Goal: Transaction & Acquisition: Book appointment/travel/reservation

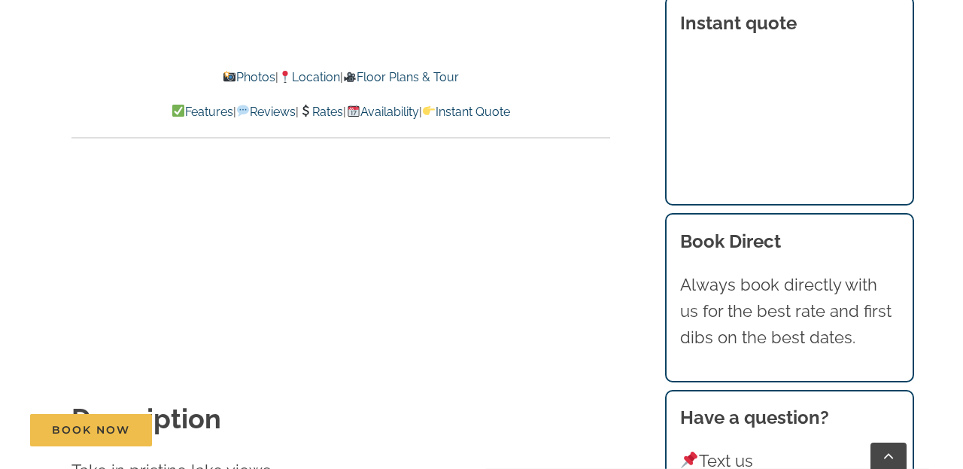
click at [242, 76] on link "Photos" at bounding box center [248, 77] width 53 height 14
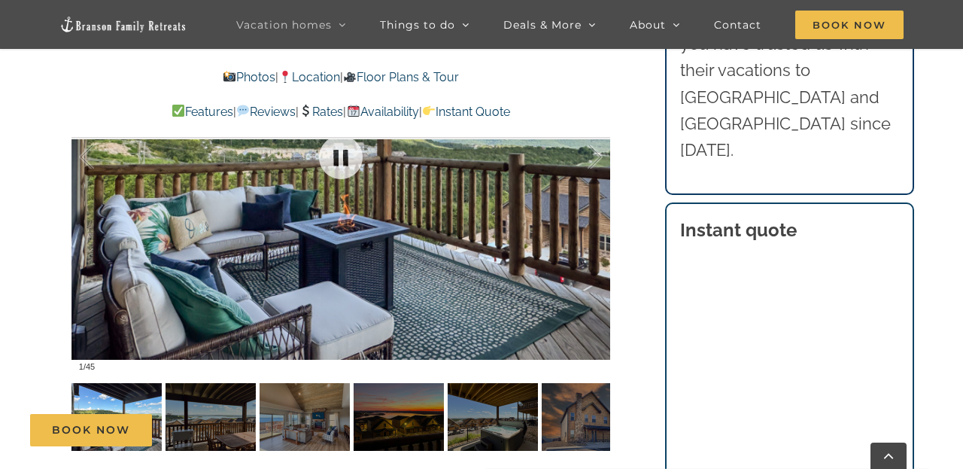
scroll to position [1044, 0]
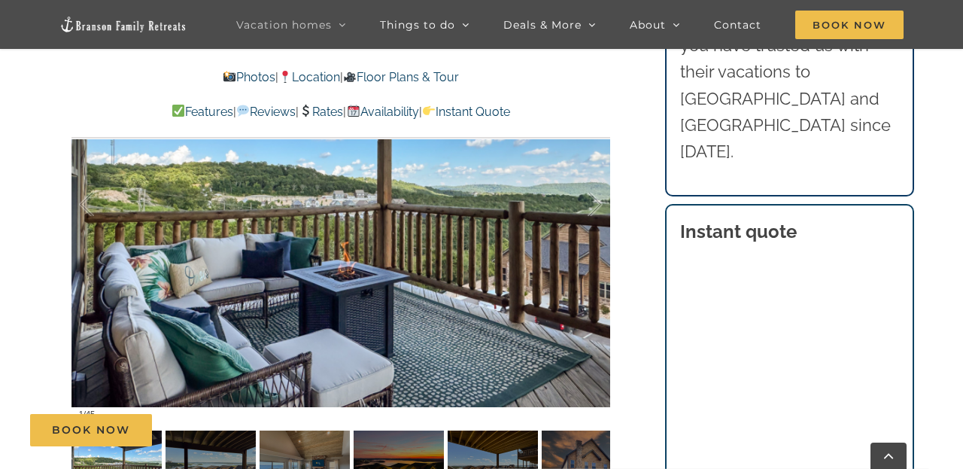
click at [234, 435] on div "Book Now" at bounding box center [493, 430] width 926 height 32
click at [295, 429] on div "Book Now" at bounding box center [493, 430] width 926 height 32
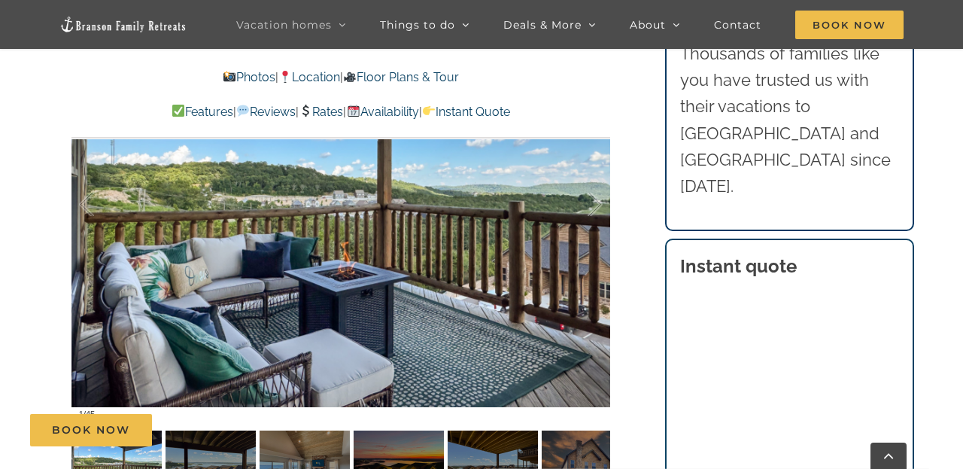
scroll to position [981, 0]
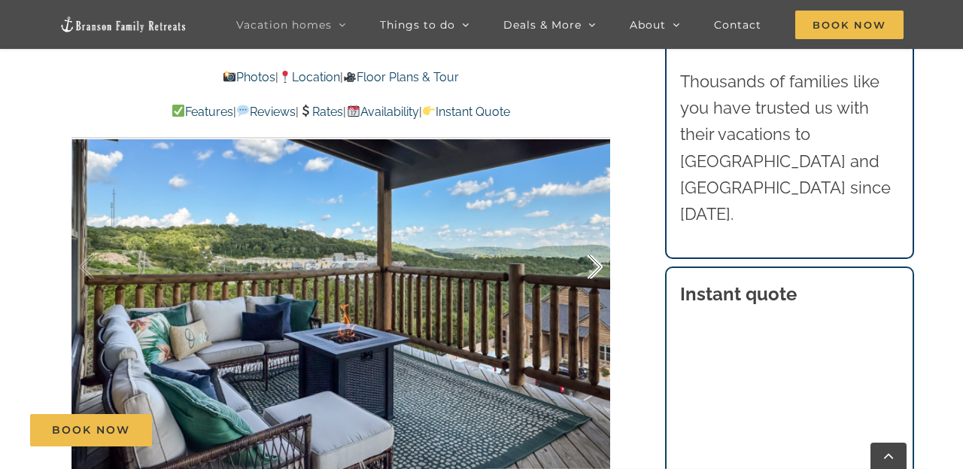
click at [598, 252] on div at bounding box center [579, 266] width 47 height 93
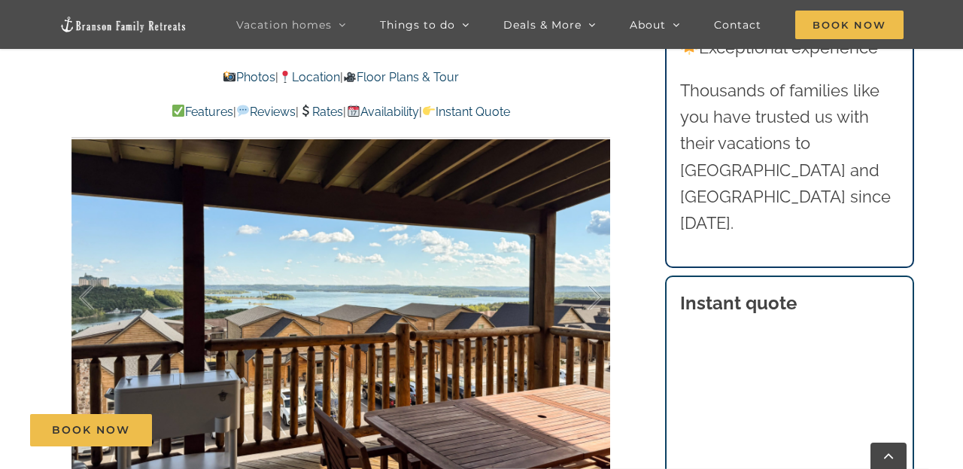
scroll to position [973, 0]
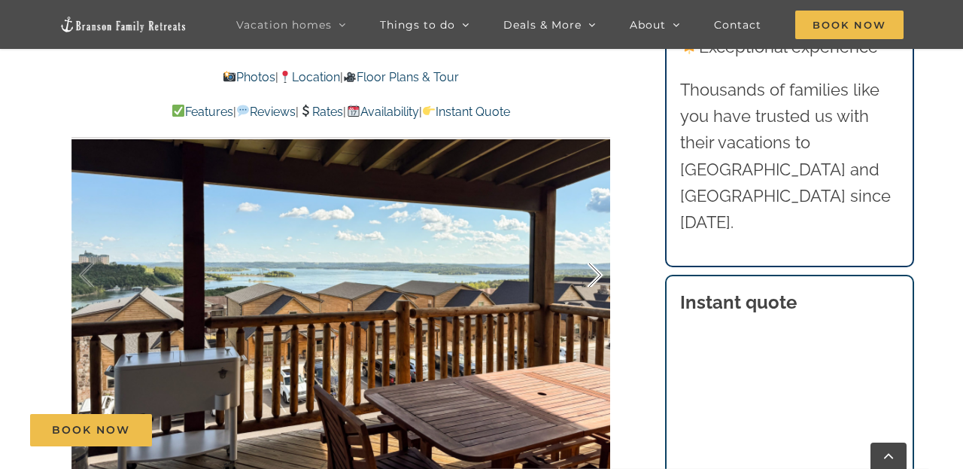
click at [596, 247] on div at bounding box center [579, 275] width 47 height 93
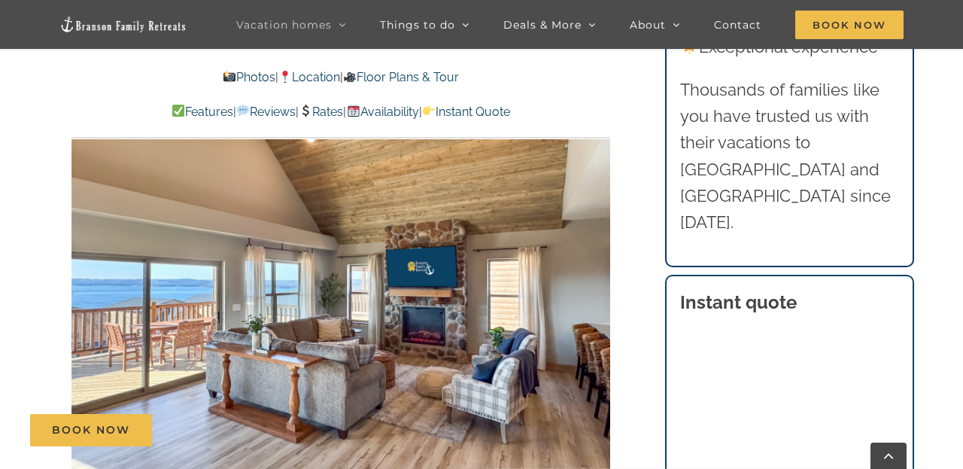
click at [595, 234] on div "3 / 45" at bounding box center [340, 275] width 539 height 442
click at [596, 244] on div at bounding box center [579, 275] width 47 height 93
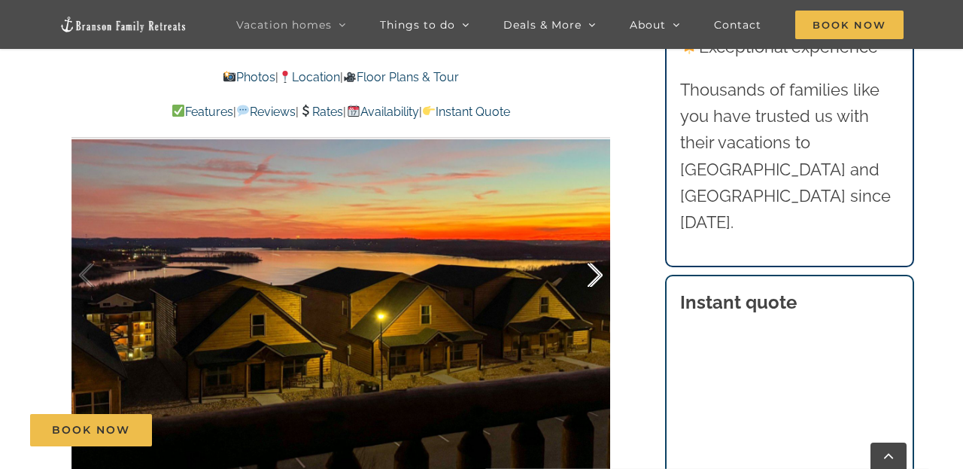
click at [596, 244] on div at bounding box center [579, 275] width 47 height 93
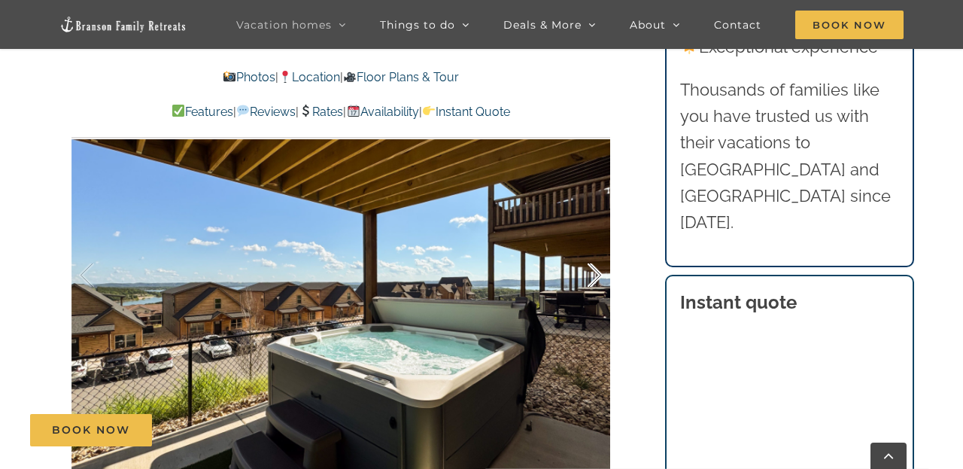
click at [593, 239] on div at bounding box center [579, 275] width 47 height 93
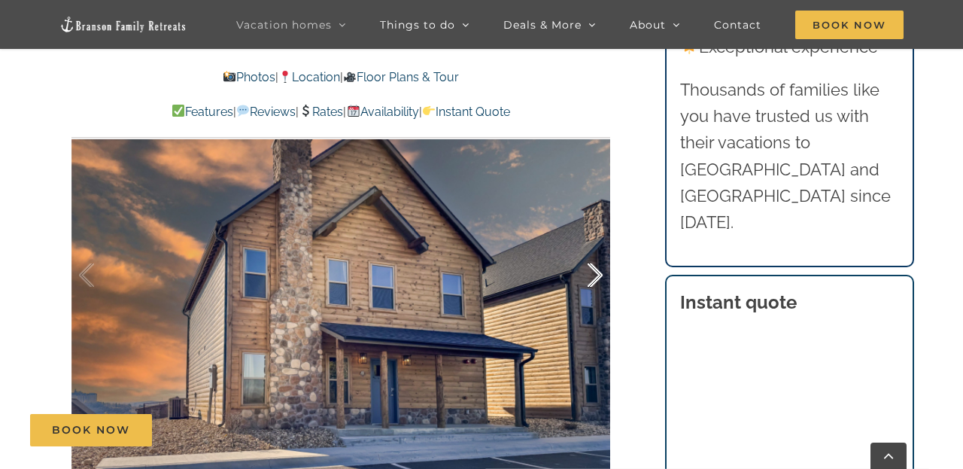
click at [593, 239] on div at bounding box center [579, 275] width 47 height 93
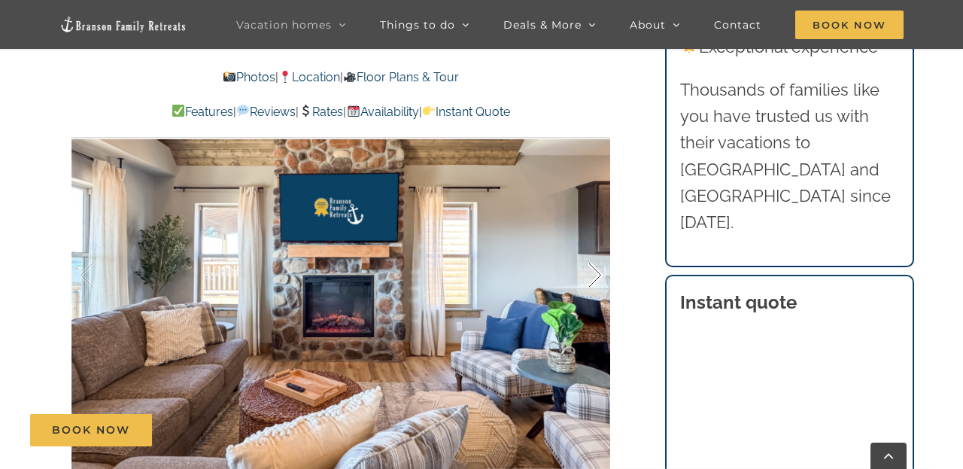
click at [593, 239] on div at bounding box center [579, 275] width 47 height 93
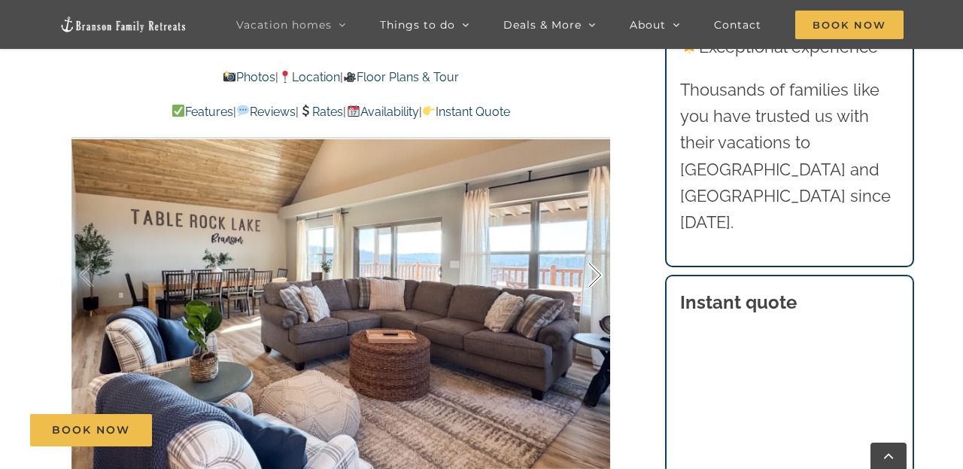
click at [593, 239] on div at bounding box center [579, 275] width 47 height 93
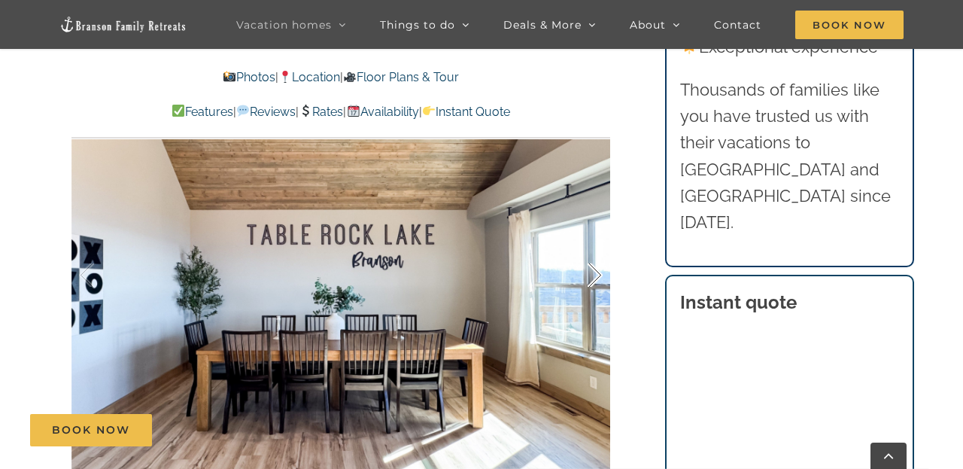
click at [593, 239] on div at bounding box center [579, 275] width 47 height 93
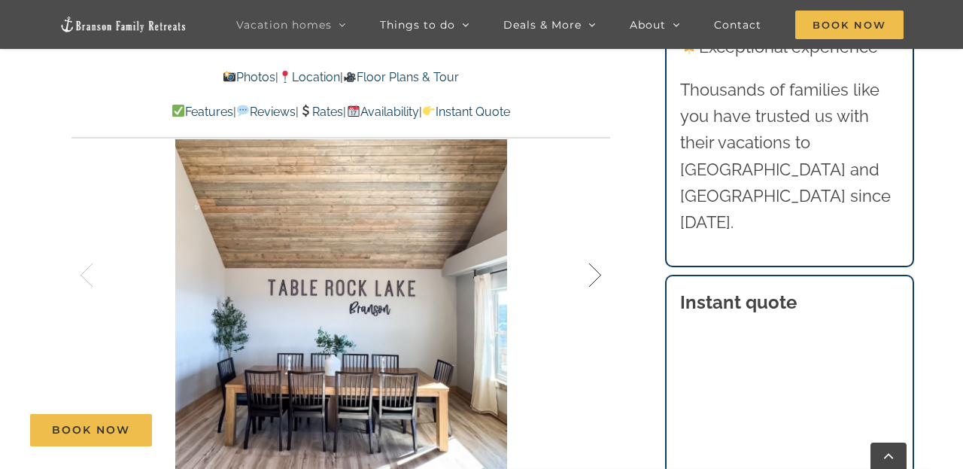
click at [597, 243] on div at bounding box center [579, 275] width 47 height 93
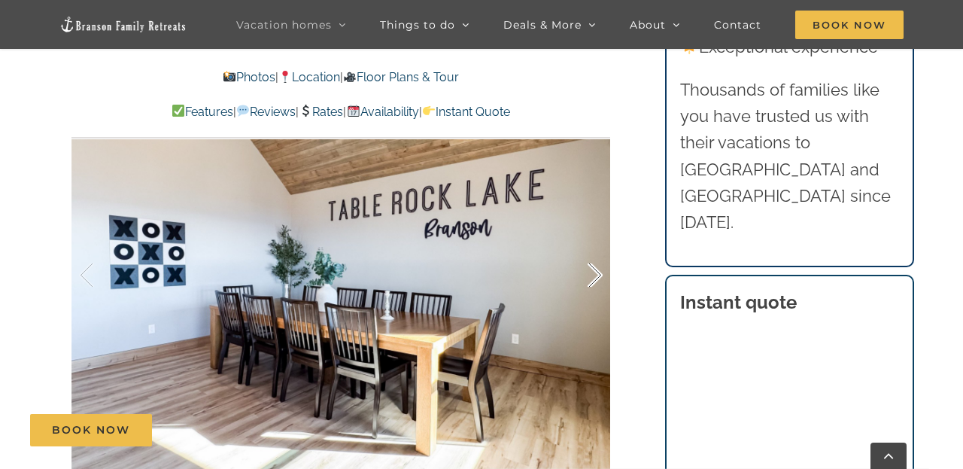
click at [597, 243] on div at bounding box center [579, 275] width 47 height 93
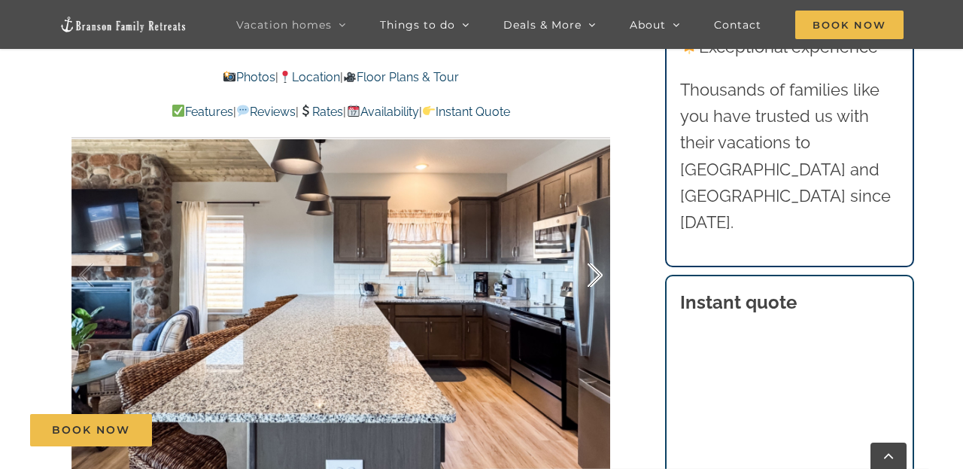
click at [597, 243] on div at bounding box center [579, 275] width 47 height 93
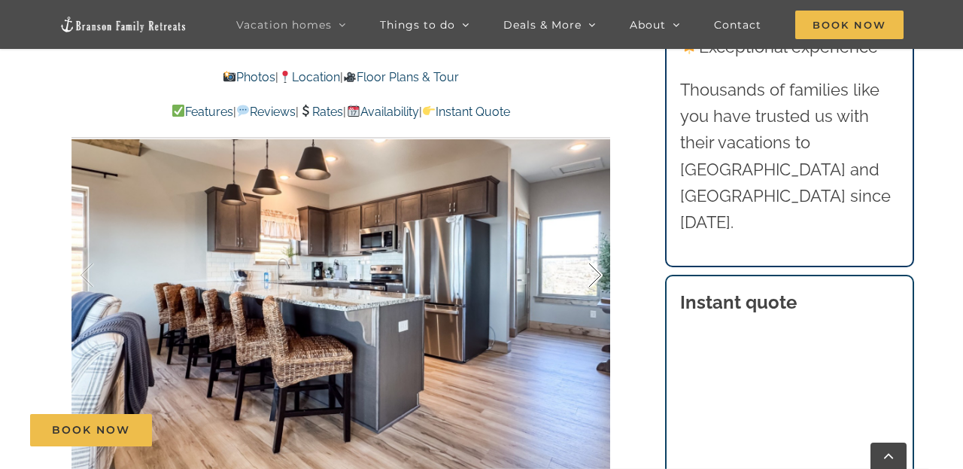
click at [597, 243] on div at bounding box center [579, 275] width 47 height 93
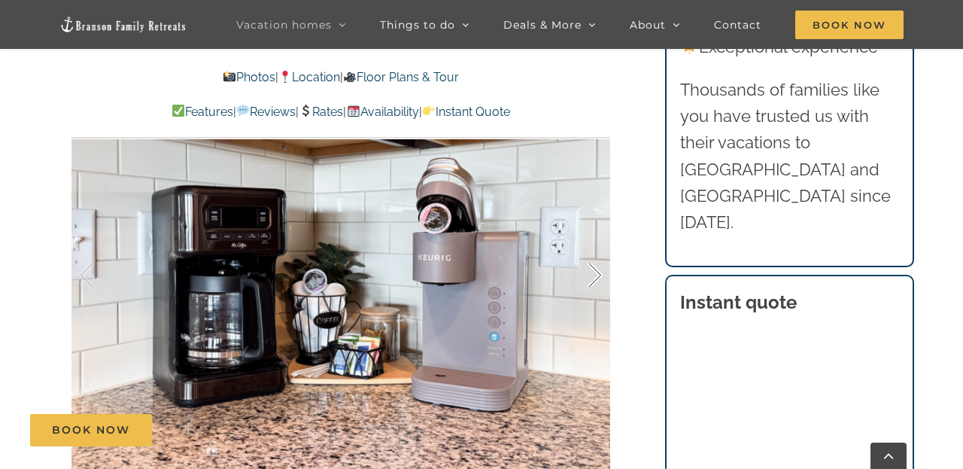
click at [597, 243] on div at bounding box center [579, 275] width 47 height 93
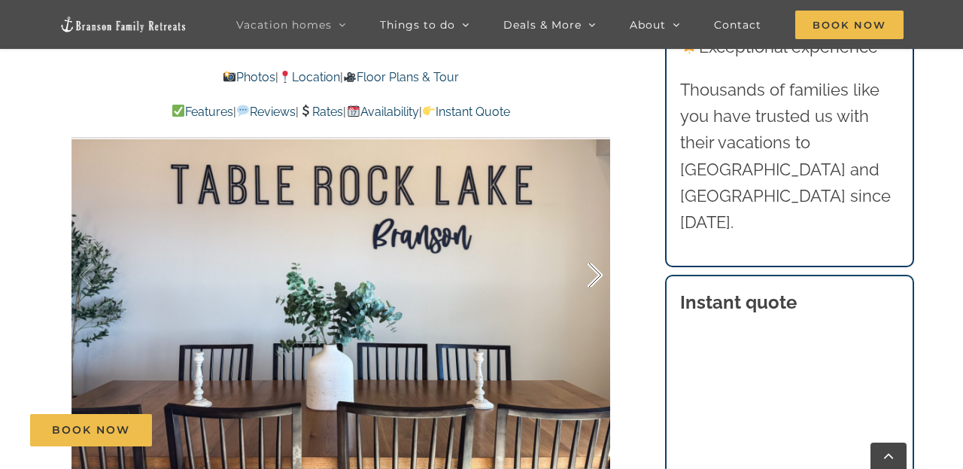
click at [597, 243] on div at bounding box center [579, 275] width 47 height 93
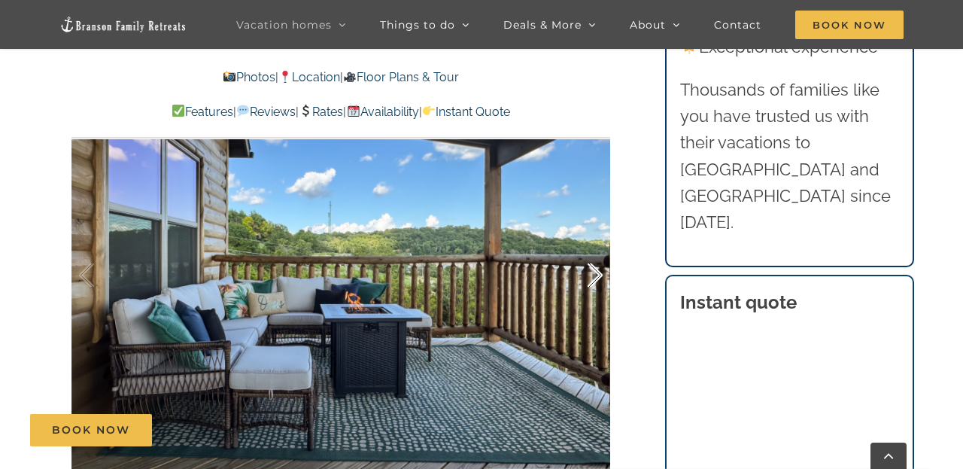
click at [597, 243] on div at bounding box center [579, 275] width 47 height 93
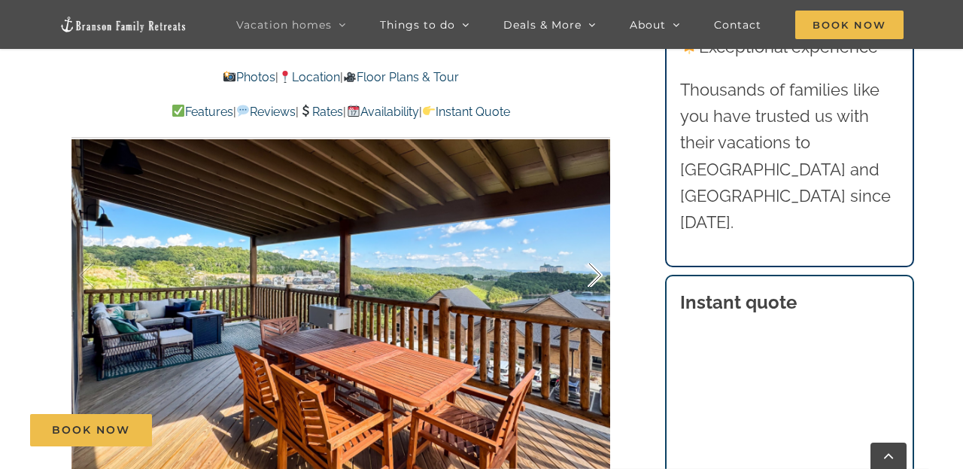
click at [597, 243] on div at bounding box center [579, 275] width 47 height 93
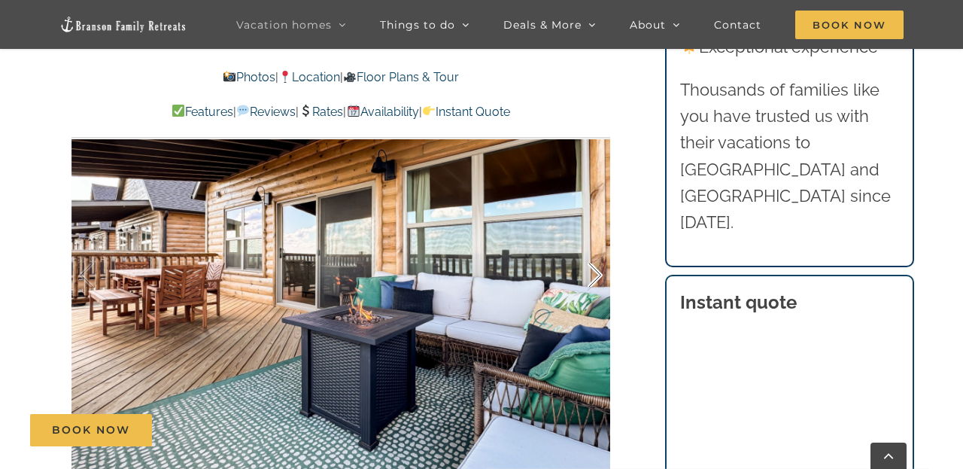
click at [597, 243] on div at bounding box center [579, 275] width 47 height 93
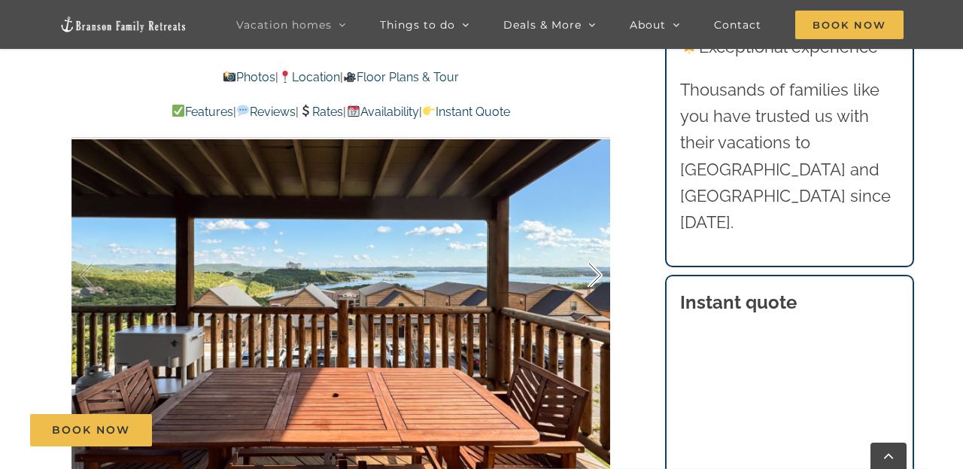
click at [598, 246] on div at bounding box center [579, 275] width 47 height 93
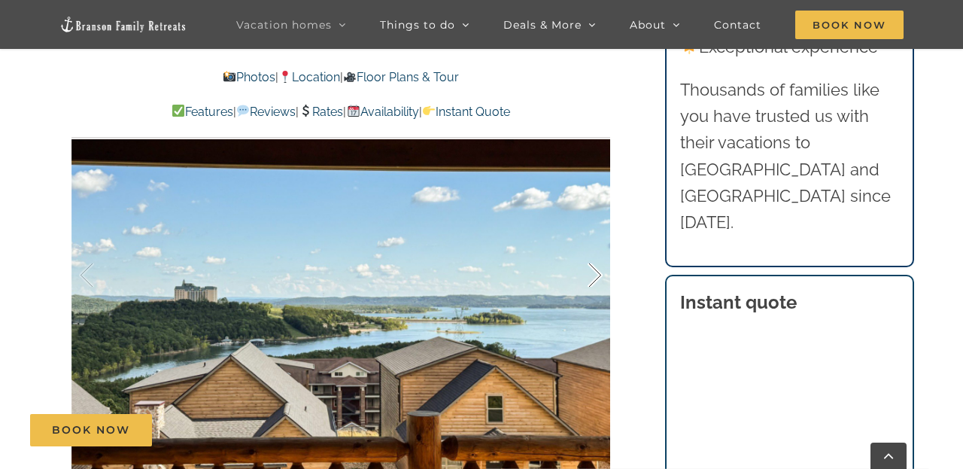
click at [599, 251] on div at bounding box center [579, 275] width 47 height 93
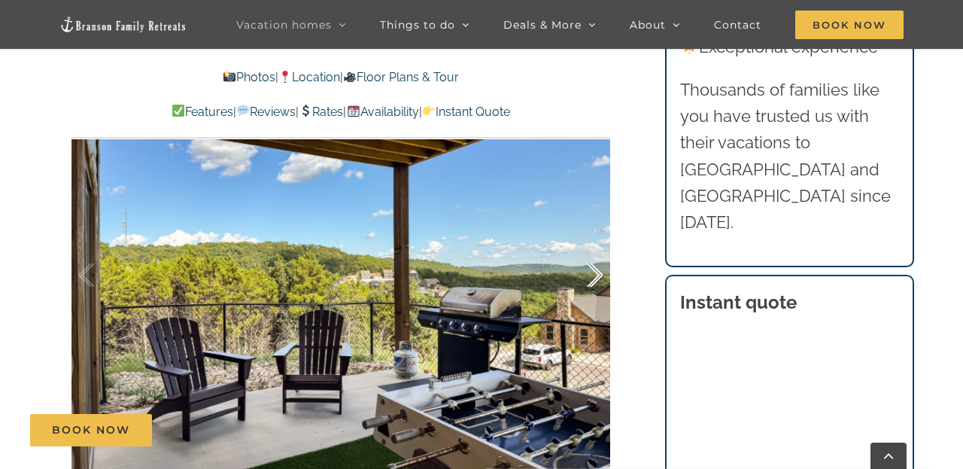
click at [592, 272] on div at bounding box center [579, 275] width 47 height 93
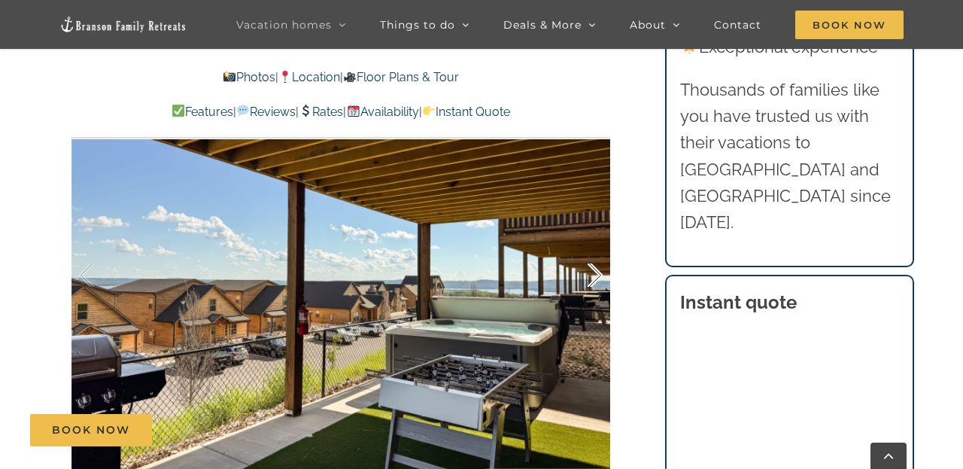
click at [597, 247] on div at bounding box center [579, 275] width 47 height 93
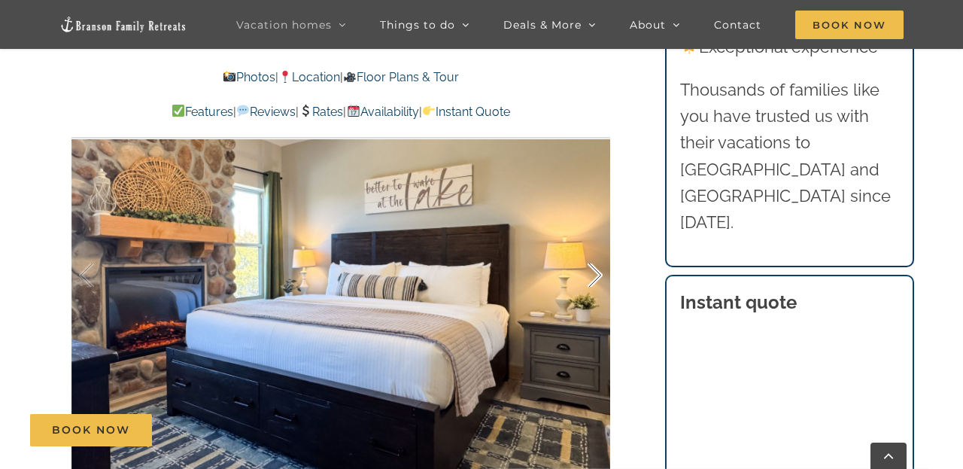
click at [599, 244] on div at bounding box center [579, 275] width 47 height 93
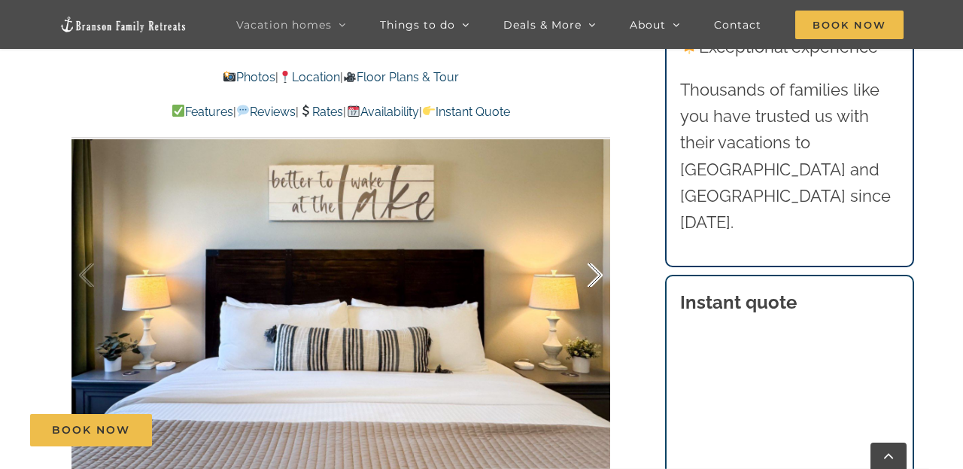
click at [599, 244] on div at bounding box center [579, 275] width 47 height 93
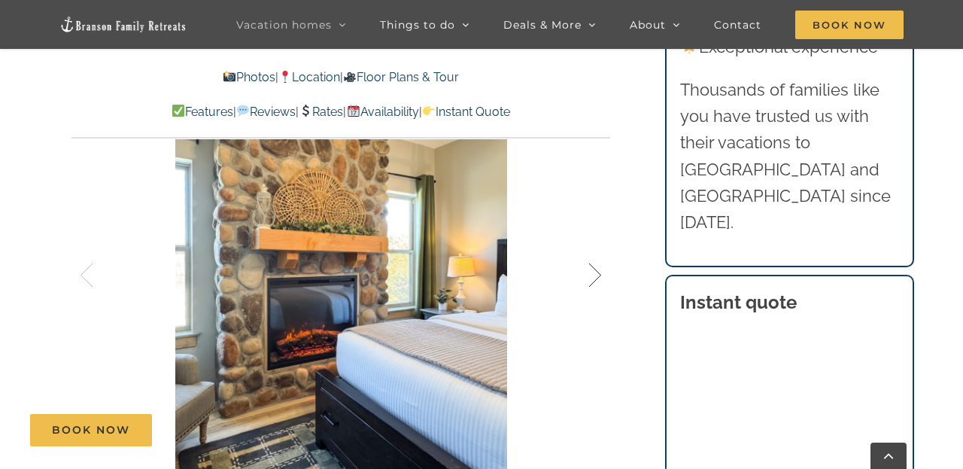
click at [599, 244] on div at bounding box center [579, 275] width 47 height 93
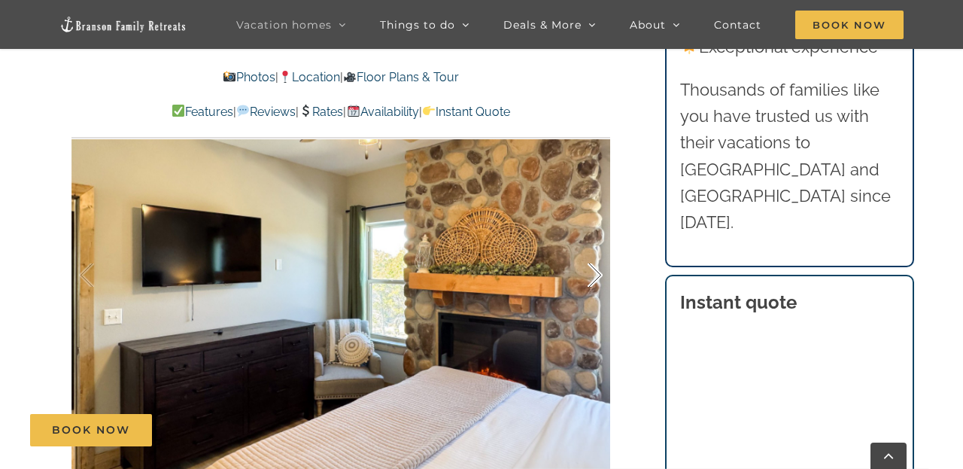
click at [599, 252] on div at bounding box center [579, 275] width 47 height 93
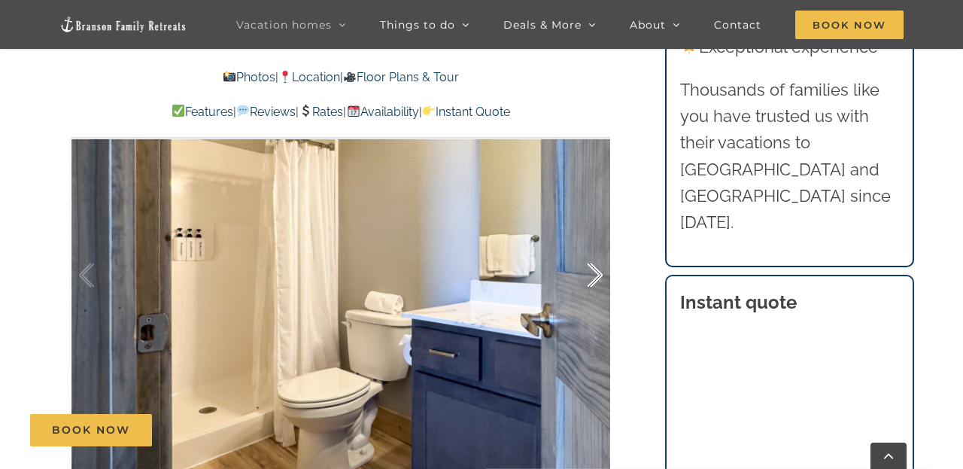
click at [599, 252] on div at bounding box center [579, 275] width 47 height 93
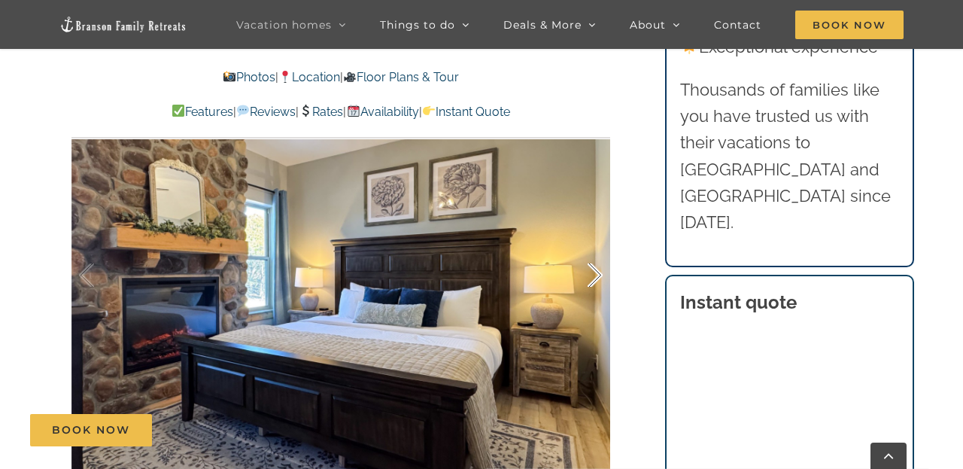
click at [594, 244] on div at bounding box center [579, 275] width 47 height 93
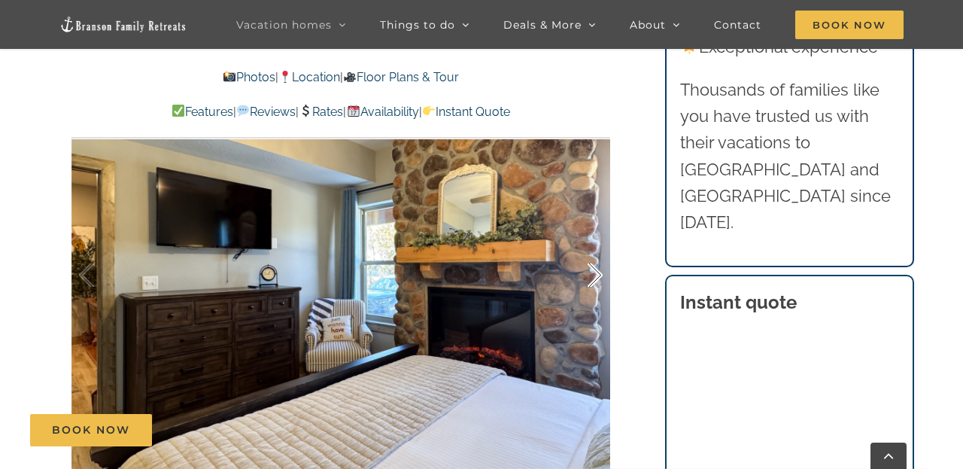
click at [594, 244] on div at bounding box center [579, 275] width 47 height 93
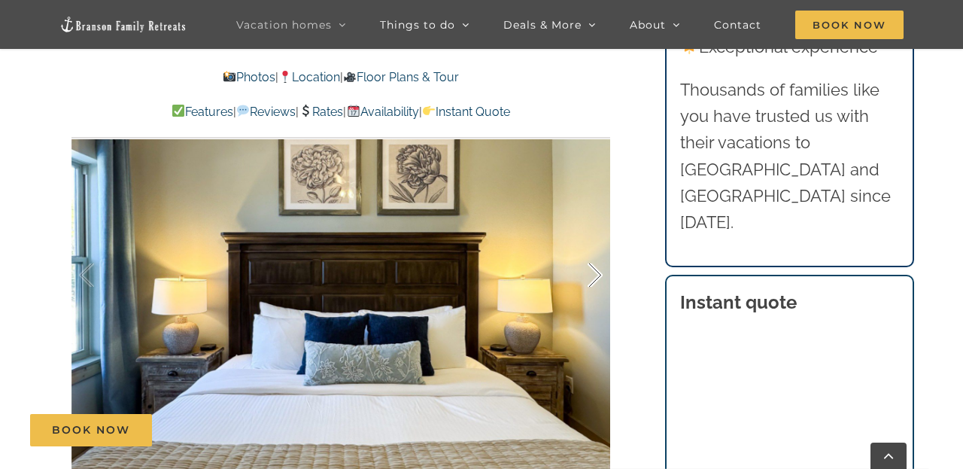
click at [596, 249] on div at bounding box center [579, 275] width 47 height 93
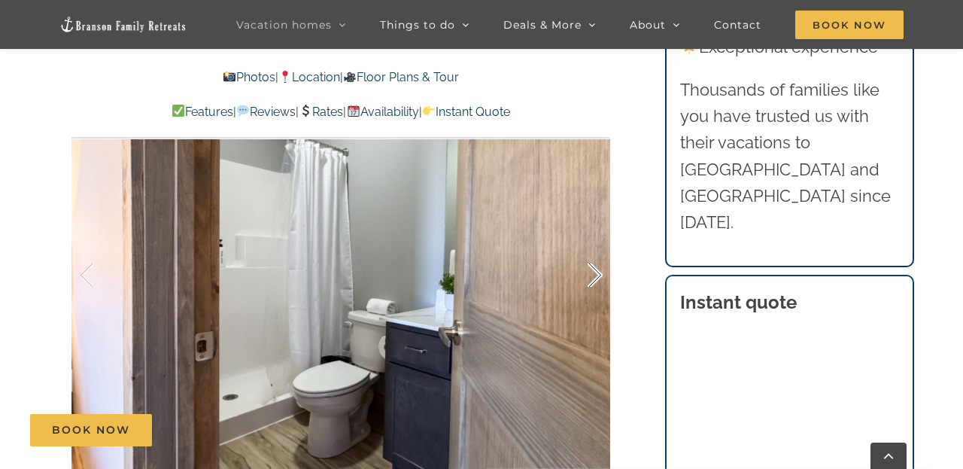
click at [591, 246] on div at bounding box center [579, 275] width 47 height 93
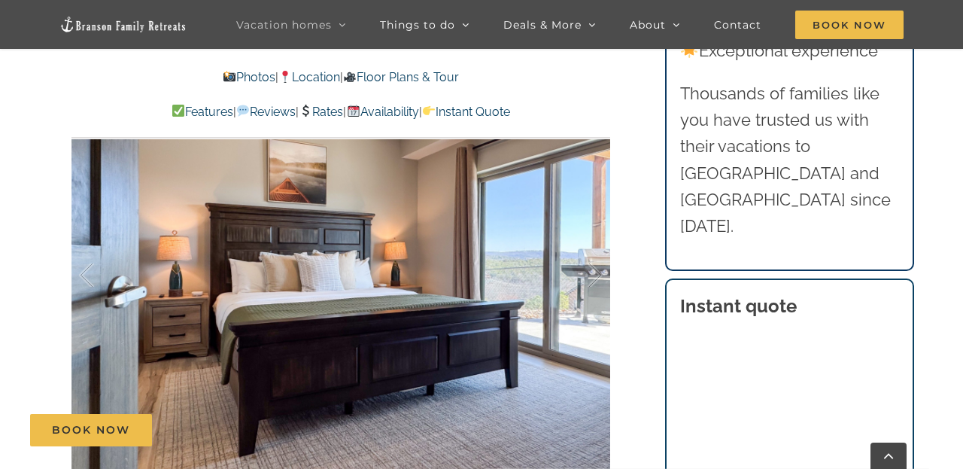
scroll to position [957, 0]
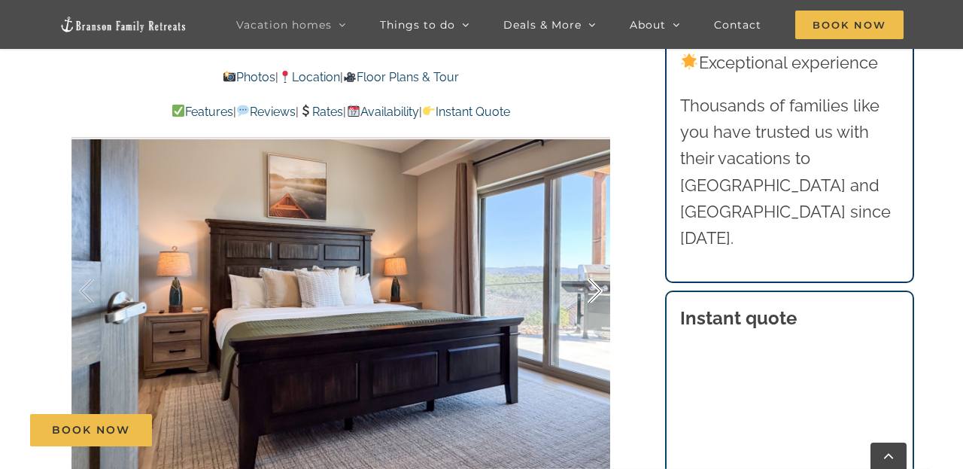
click at [590, 259] on div at bounding box center [579, 291] width 47 height 93
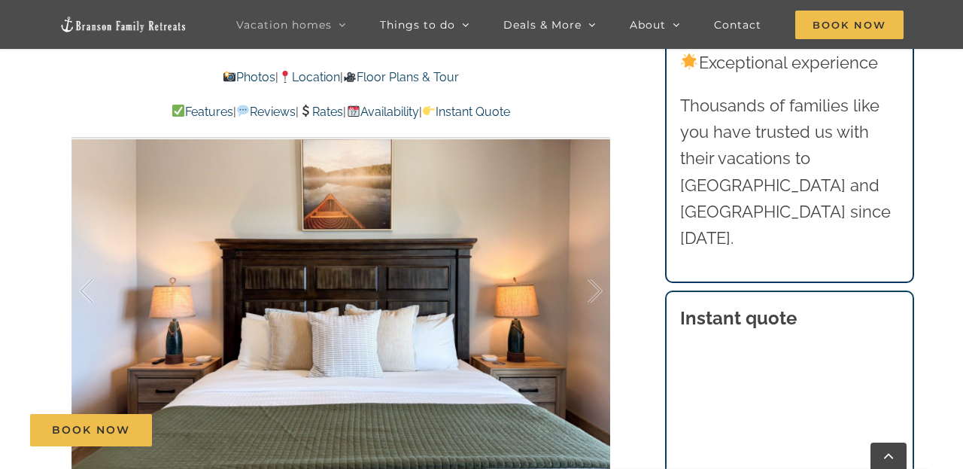
click at [603, 266] on div at bounding box center [340, 291] width 539 height 442
click at [585, 257] on div at bounding box center [579, 291] width 47 height 93
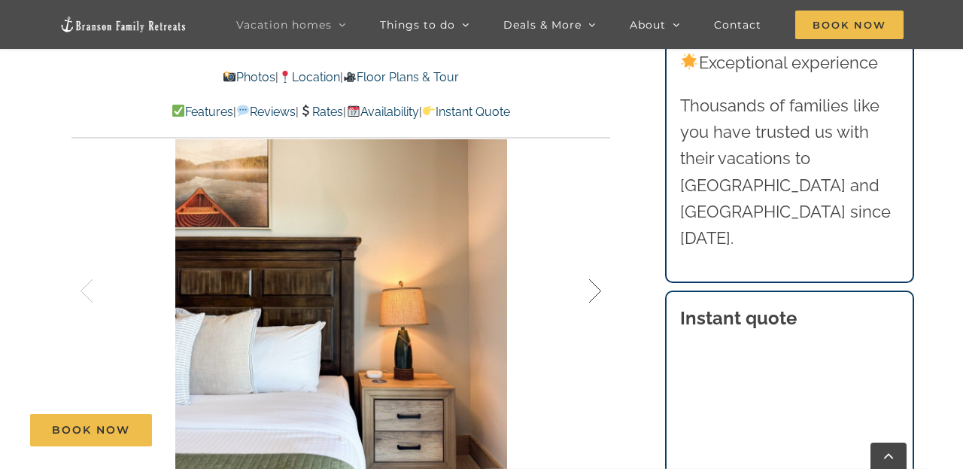
click at [595, 253] on div at bounding box center [579, 291] width 47 height 93
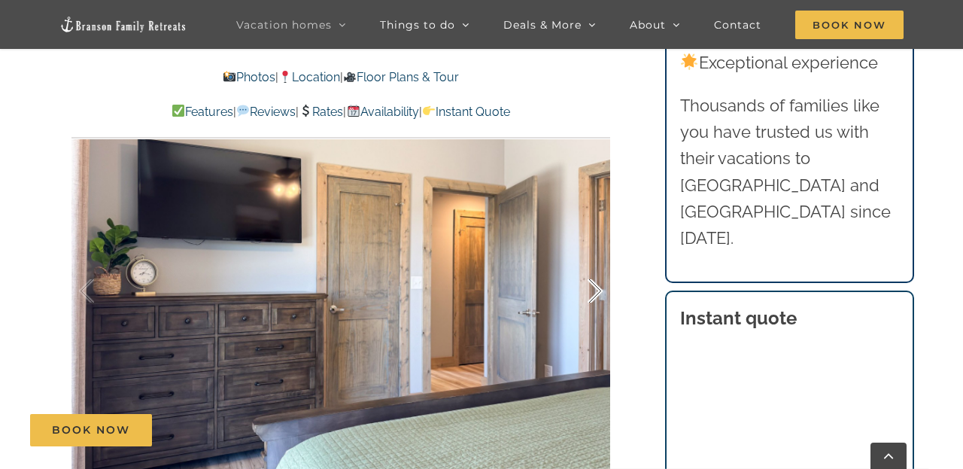
click at [600, 269] on div at bounding box center [579, 291] width 47 height 93
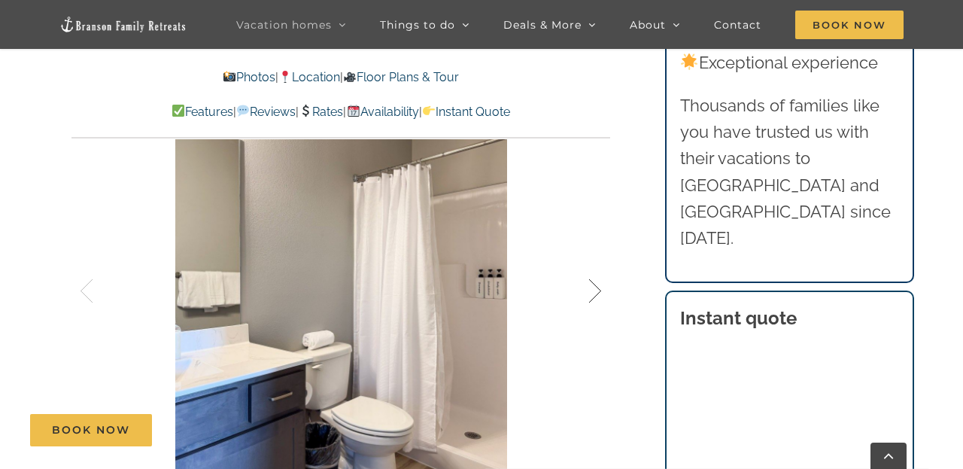
click at [600, 269] on div at bounding box center [579, 291] width 47 height 93
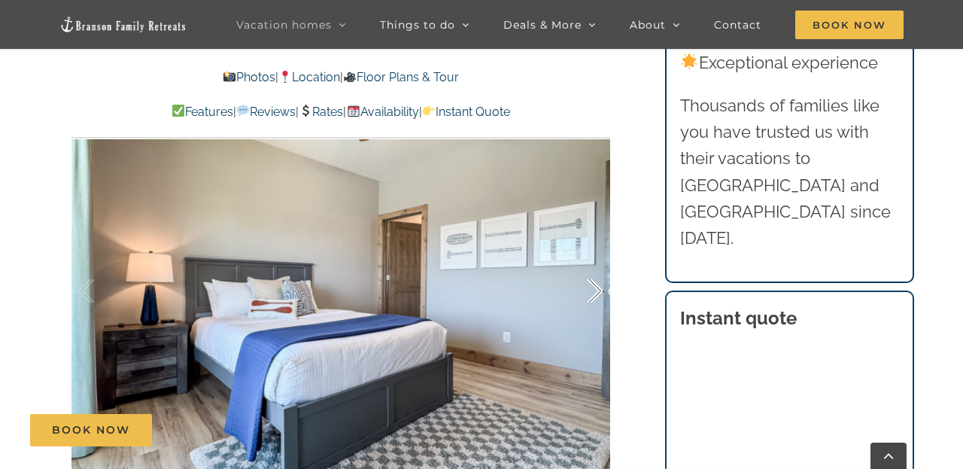
click at [600, 269] on div at bounding box center [579, 291] width 47 height 93
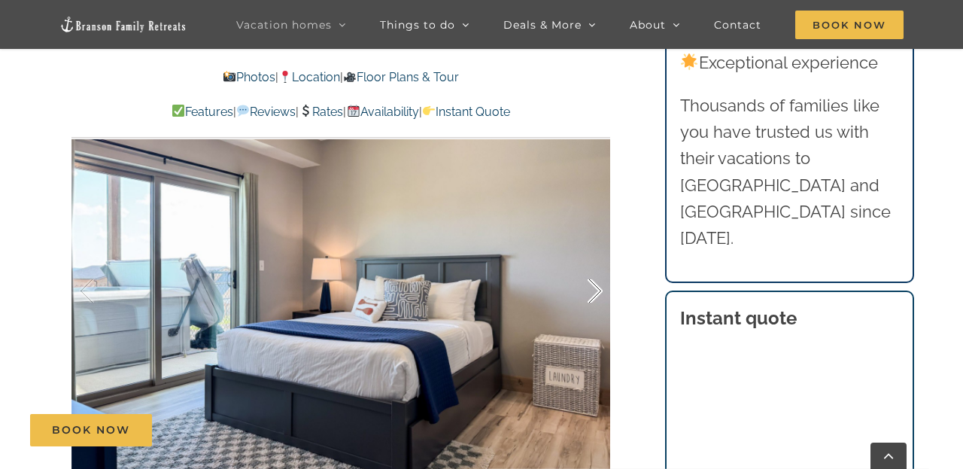
click at [599, 263] on div at bounding box center [579, 291] width 47 height 93
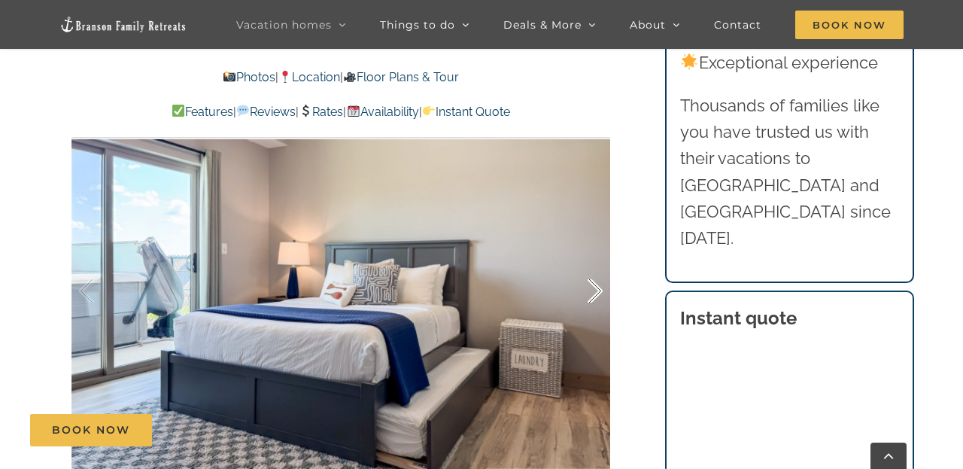
click at [599, 263] on div at bounding box center [579, 291] width 47 height 93
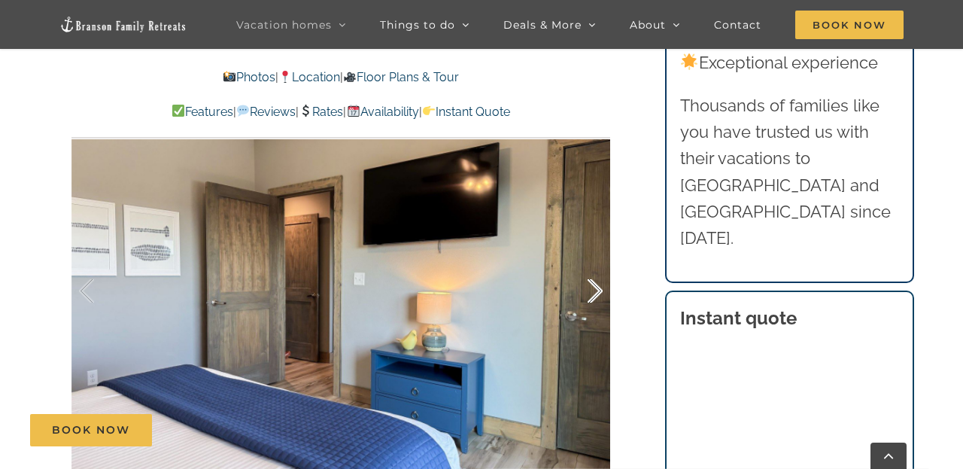
click at [596, 254] on div at bounding box center [579, 291] width 47 height 93
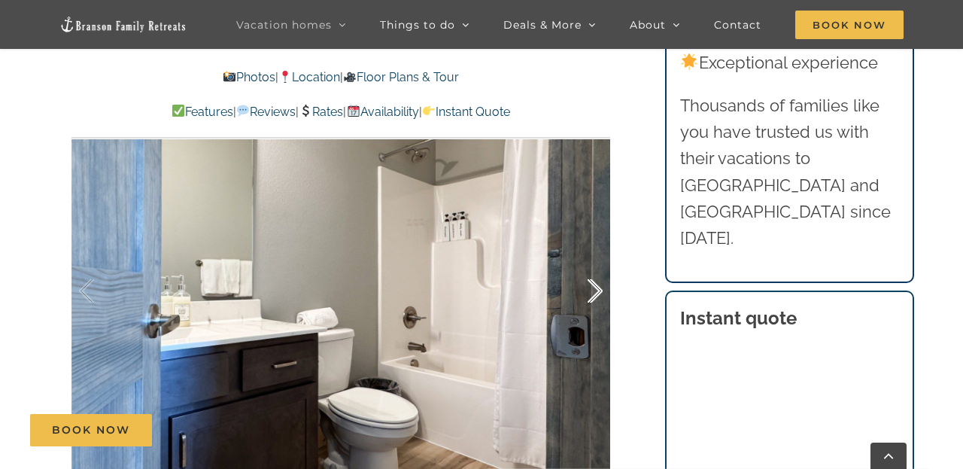
click at [596, 254] on div at bounding box center [579, 291] width 47 height 93
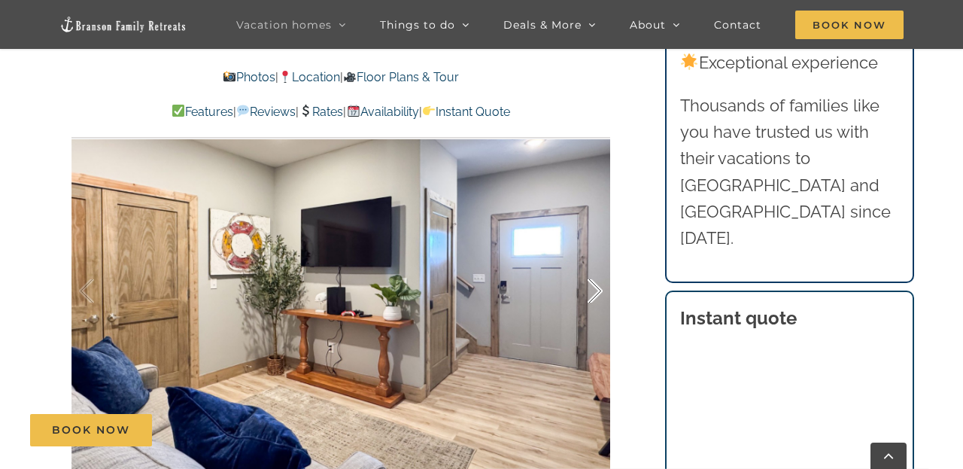
click at [596, 254] on div at bounding box center [579, 291] width 47 height 93
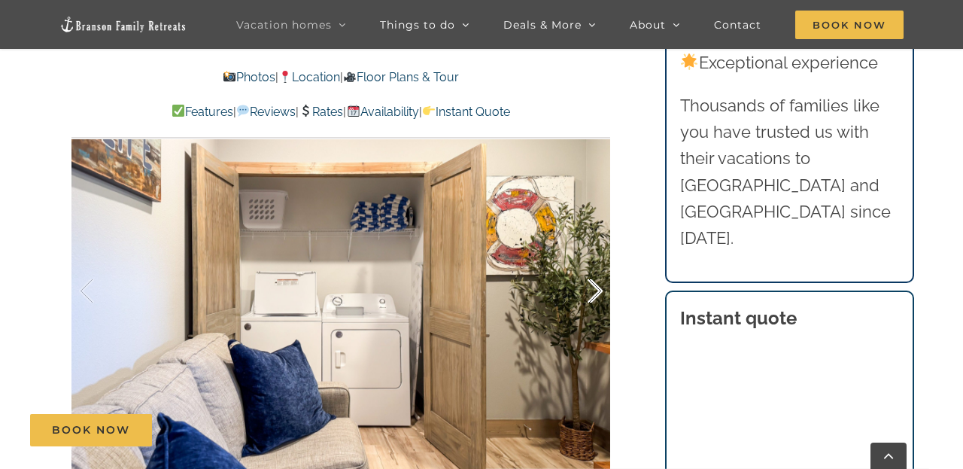
click at [596, 254] on div at bounding box center [579, 291] width 47 height 93
